Goal: Transaction & Acquisition: Purchase product/service

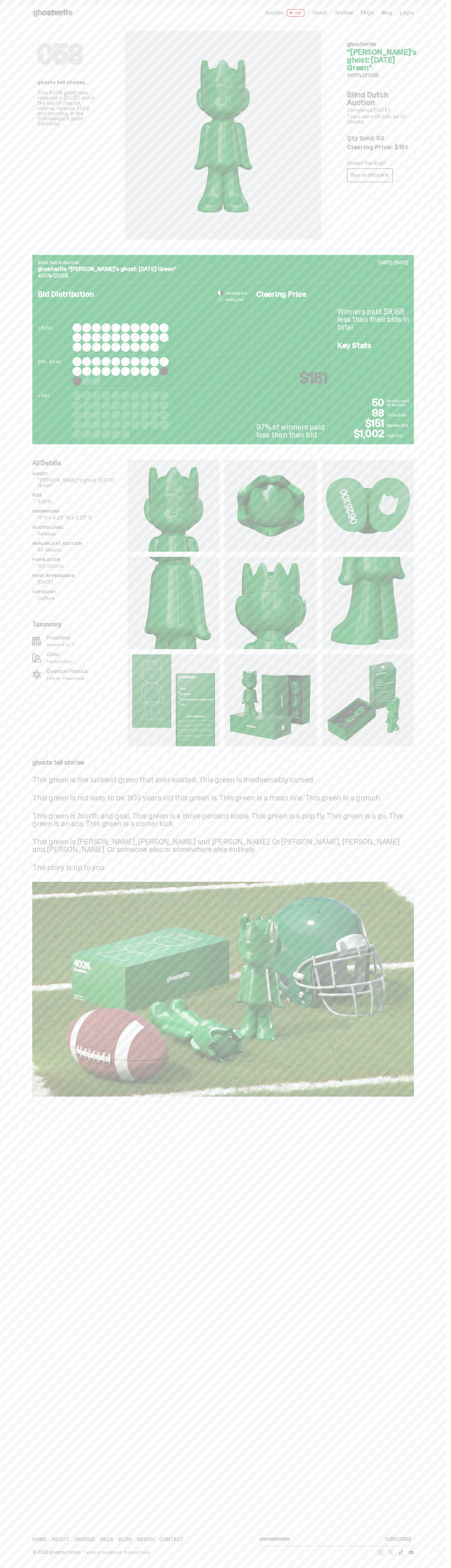
click at [361, 15] on span "FAQs" at bounding box center [367, 12] width 12 height 5
click at [446, 894] on html "Open main menu Home Auction LIVE About Archive FAQs Blog Log in" at bounding box center [223, 784] width 446 height 1568
click at [153, 1567] on html "Open main menu Home Auction LIVE About Archive FAQs Blog Log in" at bounding box center [223, 784] width 446 height 1568
click at [16, 1567] on html "Open main menu Home Auction LIVE About Archive FAQs Blog Log in" at bounding box center [223, 784] width 446 height 1568
click at [293, 363] on div "Clearing Price $151" at bounding box center [292, 336] width 81 height 108
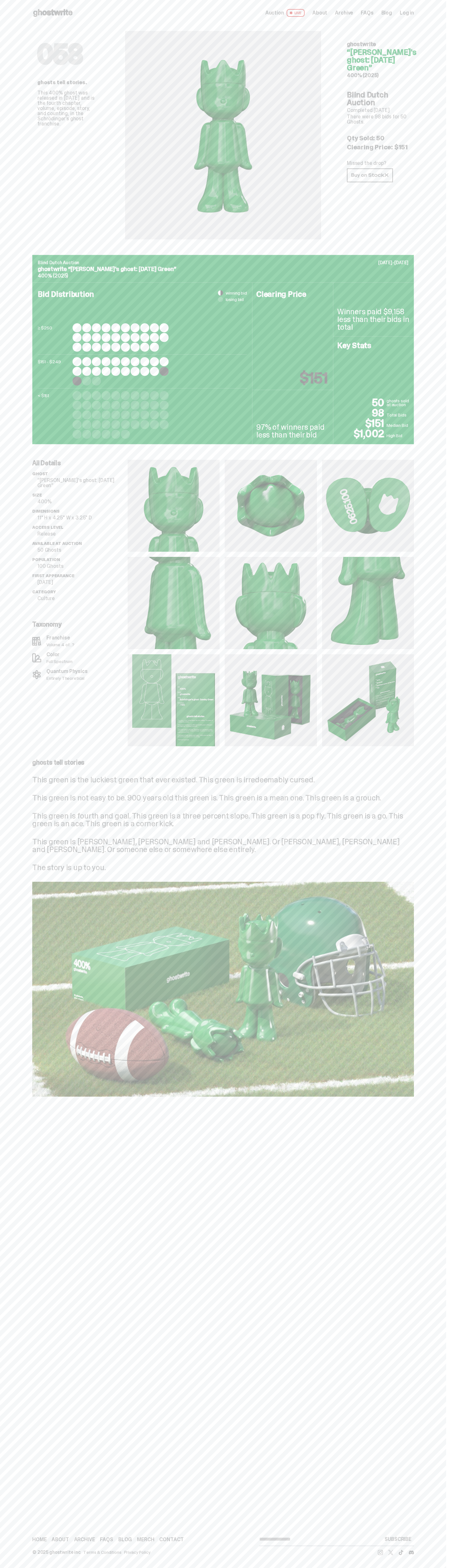
click at [293, 363] on div "Clearing Price $151" at bounding box center [292, 336] width 81 height 108
click at [232, 293] on span "winning bid" at bounding box center [236, 293] width 21 height 5
